Goal: Check status: Check status

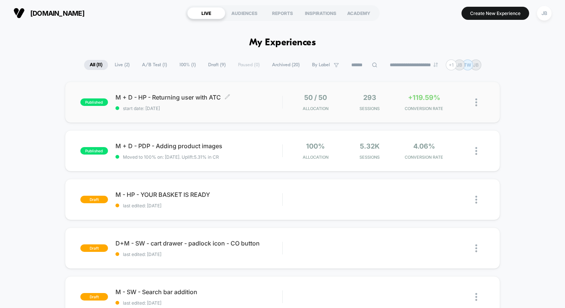
click at [244, 106] on span "start date: [DATE]" at bounding box center [199, 108] width 167 height 6
